Goal: Task Accomplishment & Management: Manage account settings

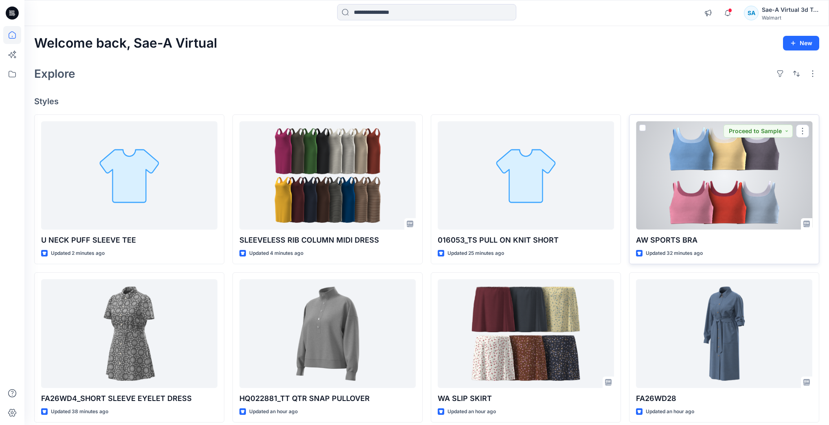
click at [715, 178] on div at bounding box center [724, 175] width 176 height 108
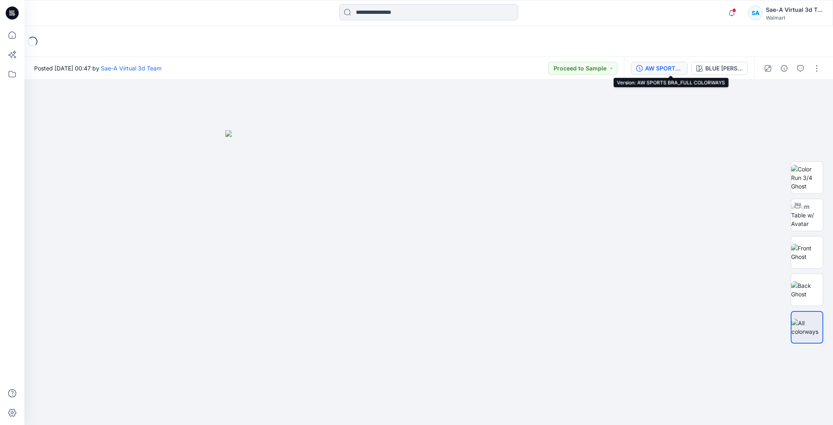
click at [673, 68] on div "AW SPORTS BRA_FULL COLORWAYS" at bounding box center [663, 68] width 37 height 9
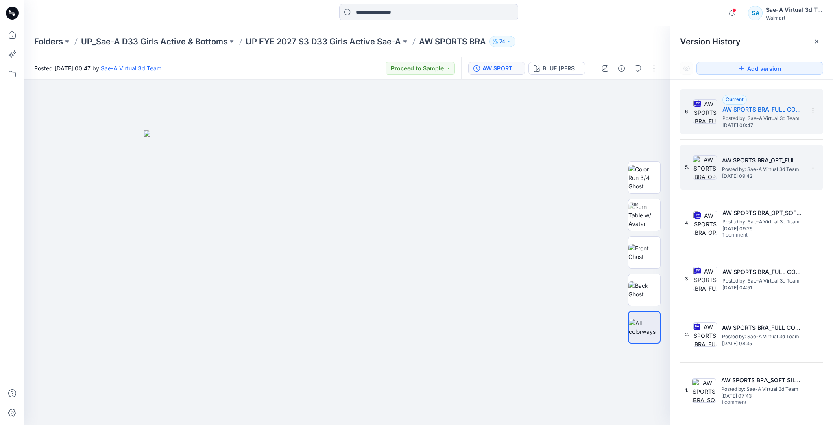
click at [776, 182] on div "5. AW SPORTS BRA_OPT_FULL COLORWAYS Posted by: Sae-A Virtual 3d Team [DATE] 09:…" at bounding box center [746, 167] width 122 height 39
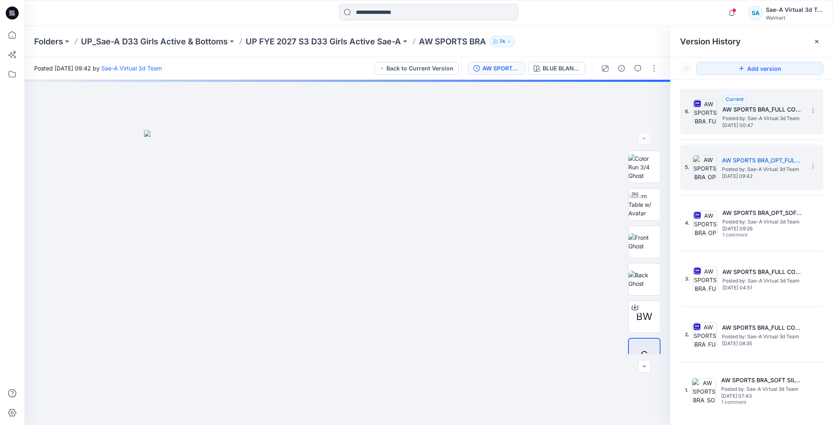
click at [757, 125] on span "[DATE] 00:47" at bounding box center [763, 125] width 81 height 6
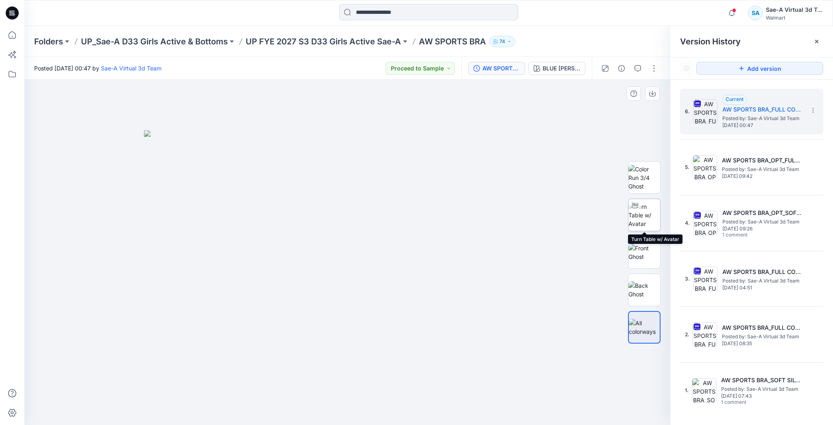
click at [649, 217] on img at bounding box center [645, 215] width 32 height 26
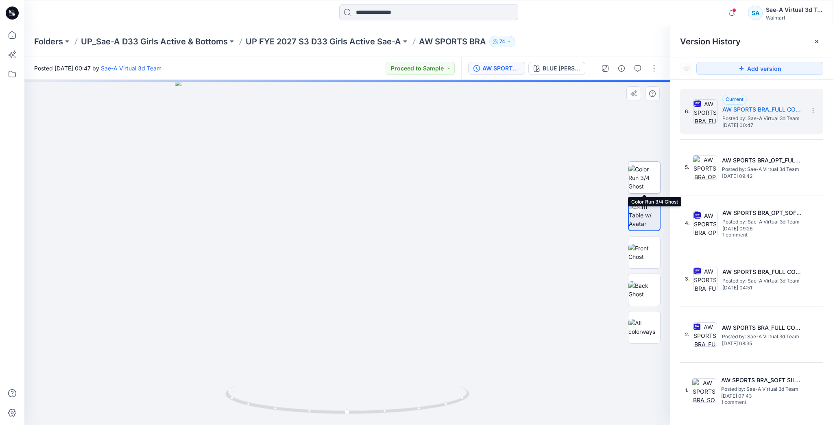
click at [650, 175] on img at bounding box center [645, 178] width 32 height 26
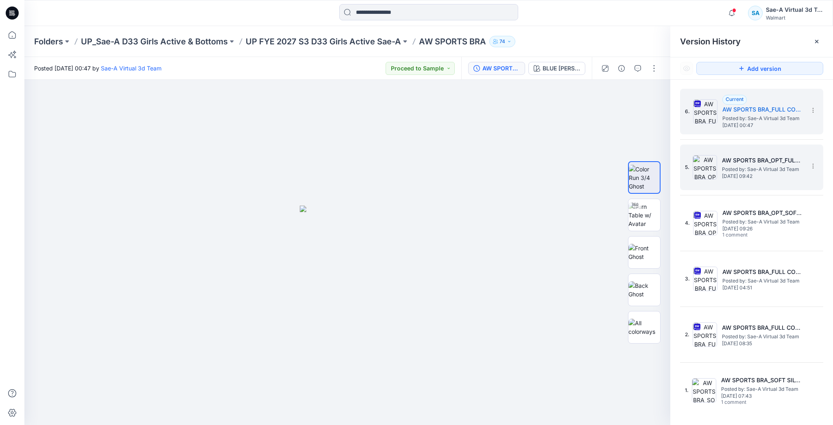
click at [741, 174] on span "[DATE] 09:42" at bounding box center [762, 176] width 81 height 6
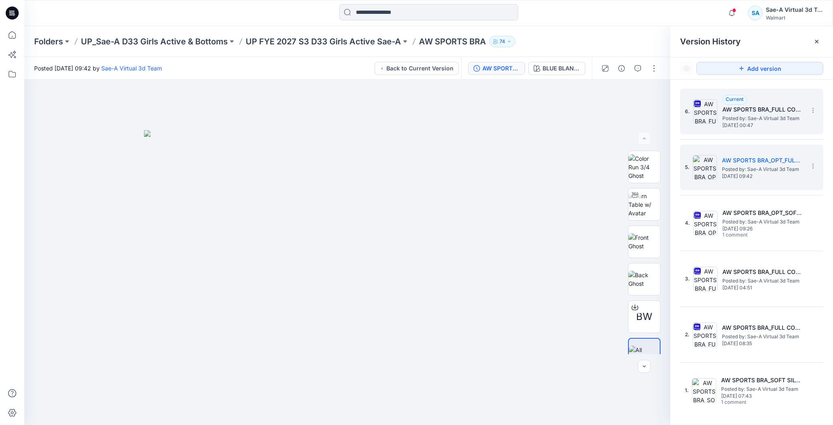
click at [716, 120] on img at bounding box center [705, 111] width 24 height 24
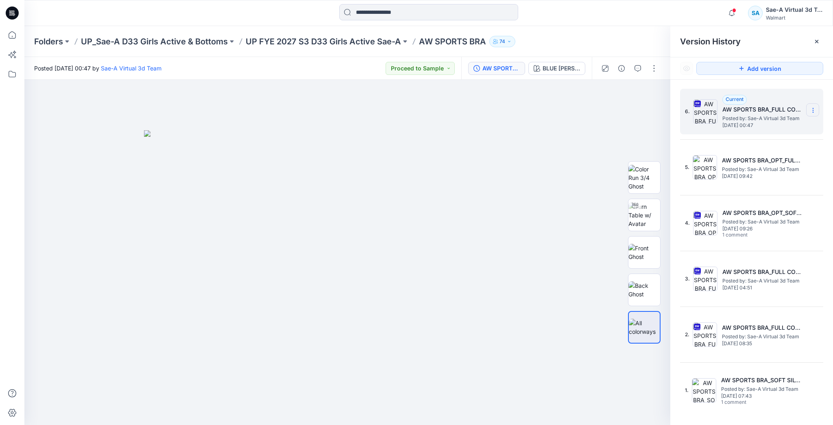
click at [814, 107] on icon at bounding box center [813, 110] width 7 height 7
click at [735, 177] on div "Delete Version" at bounding box center [770, 179] width 94 height 16
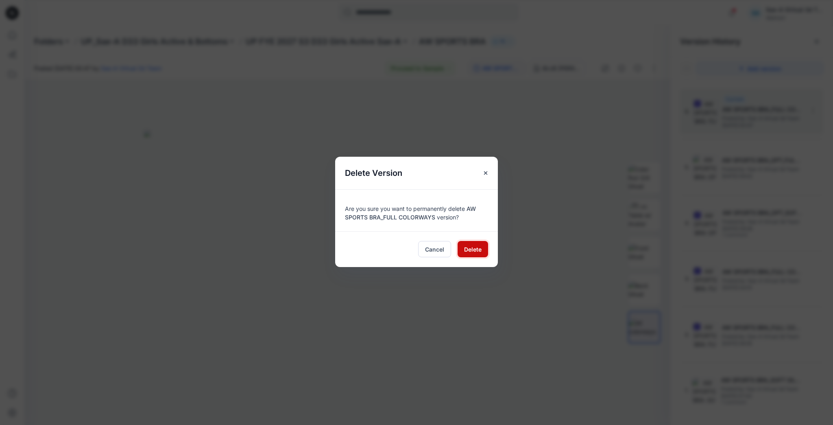
click at [466, 249] on span "Delete" at bounding box center [472, 249] width 17 height 9
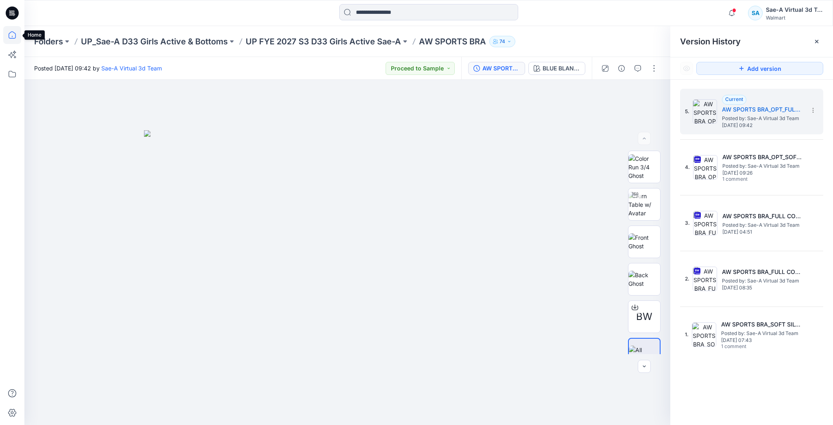
click at [16, 36] on icon at bounding box center [12, 35] width 18 height 18
